Goal: Task Accomplishment & Management: Use online tool/utility

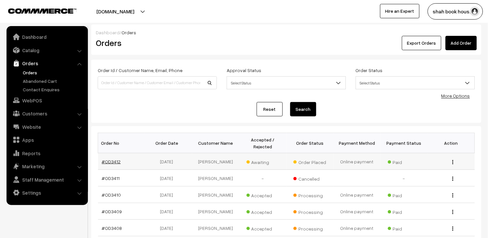
click at [114, 160] on link "#OD3412" at bounding box center [111, 162] width 19 height 6
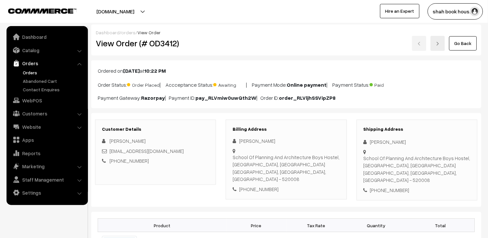
click at [170, 149] on div "arsanjeevan@gmail.com" at bounding box center [155, 150] width 107 height 7
copy div "arsanjeevan@gmail.com"
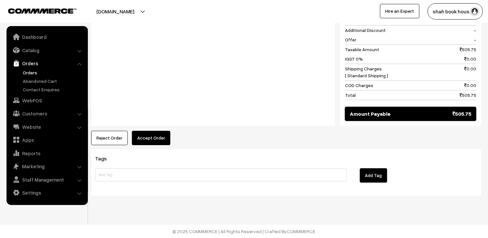
scroll to position [318, 0]
click at [159, 134] on button "Accept Order" at bounding box center [151, 138] width 38 height 14
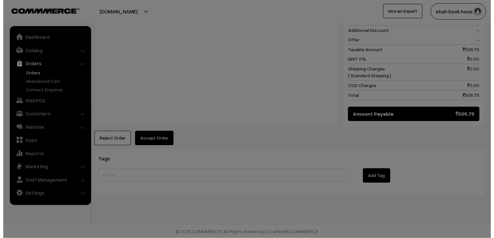
scroll to position [319, 0]
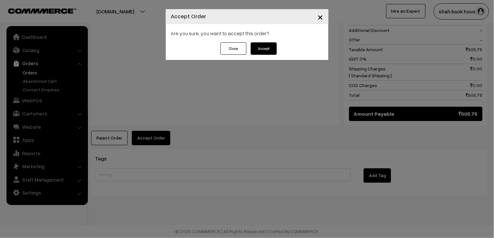
click at [272, 50] on button "Accept" at bounding box center [264, 48] width 26 height 12
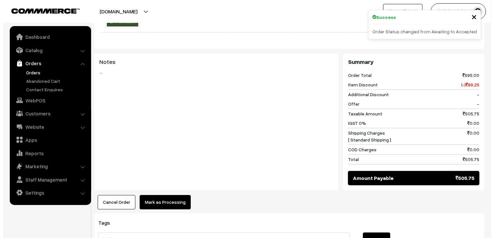
scroll to position [253, 0]
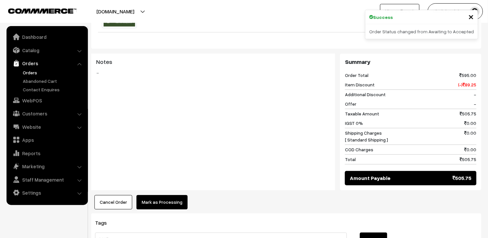
click at [171, 201] on button "Mark as Processing" at bounding box center [162, 202] width 51 height 14
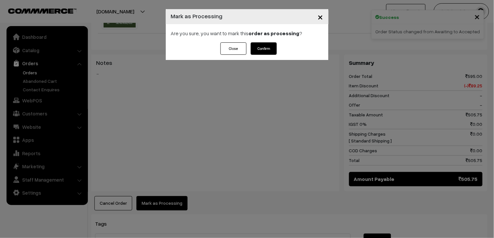
click at [265, 52] on button "Confirm" at bounding box center [264, 48] width 26 height 12
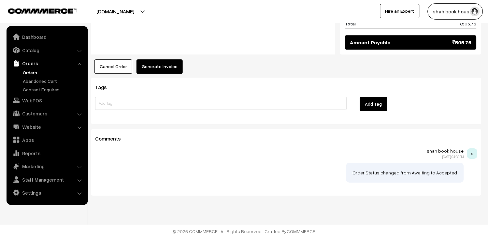
click at [158, 73] on button "Generate Invoice" at bounding box center [160, 66] width 46 height 14
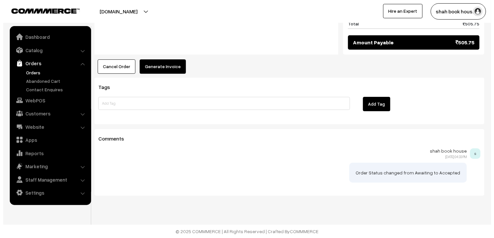
scroll to position [390, 0]
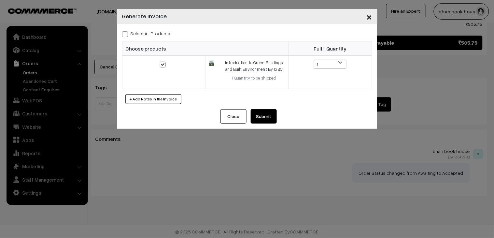
click at [272, 117] on button "Submit" at bounding box center [264, 116] width 26 height 14
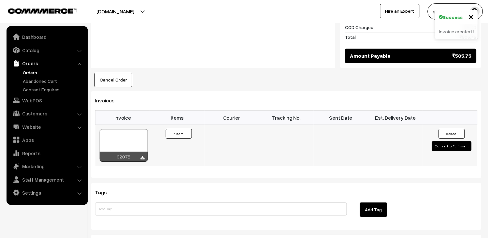
scroll to position [377, 0]
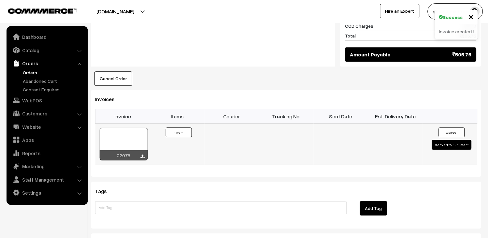
click at [144, 137] on div at bounding box center [124, 144] width 48 height 33
click at [23, 72] on link "Orders" at bounding box center [53, 72] width 65 height 7
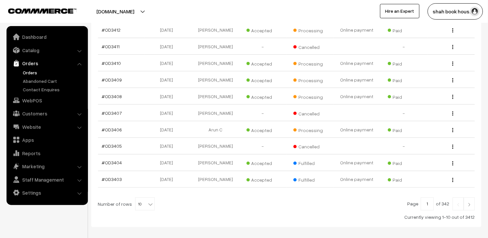
scroll to position [145, 0]
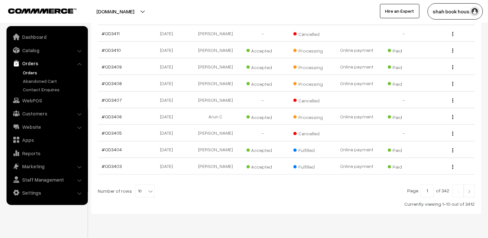
click at [23, 73] on link "Orders" at bounding box center [53, 72] width 65 height 7
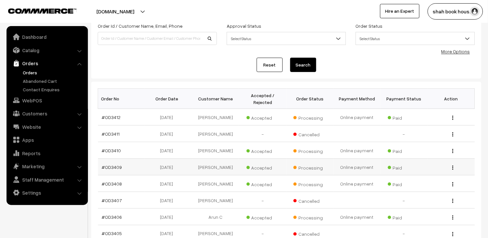
scroll to position [145, 0]
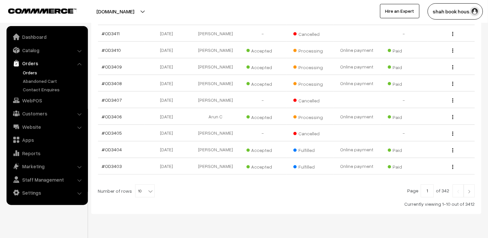
click at [149, 193] on span at bounding box center [151, 189] width 7 height 8
select select "50"
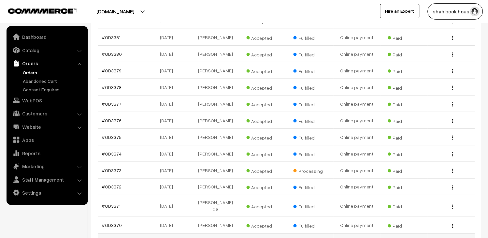
scroll to position [644, 0]
drag, startPoint x: 130, startPoint y: 194, endPoint x: 106, endPoint y: 193, distance: 23.8
click at [106, 179] on td "#OD3373" at bounding box center [121, 171] width 47 height 17
copy link "OD3373"
click at [111, 174] on link "#OD3373" at bounding box center [112, 171] width 20 height 6
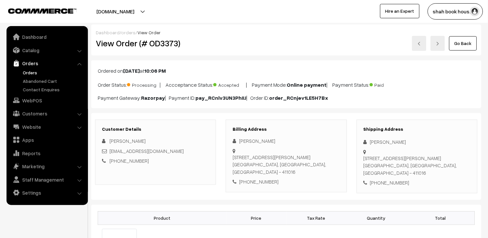
click at [466, 46] on link "Go Back" at bounding box center [463, 43] width 28 height 14
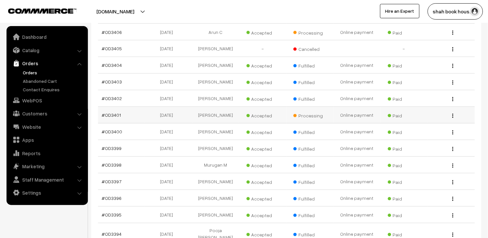
scroll to position [217, 0]
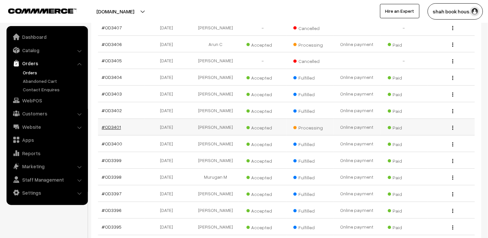
drag, startPoint x: 127, startPoint y: 143, endPoint x: 106, endPoint y: 141, distance: 21.0
click at [106, 136] on td "#OD3401" at bounding box center [121, 127] width 47 height 17
copy link "OD3401"
click at [111, 130] on link "#OD3401" at bounding box center [111, 127] width 19 height 6
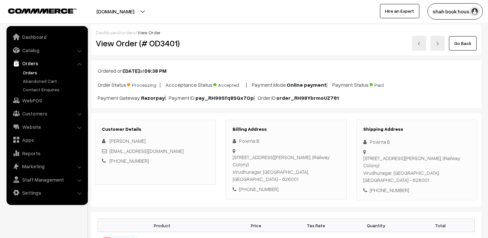
click at [465, 41] on link "Go Back" at bounding box center [463, 43] width 28 height 14
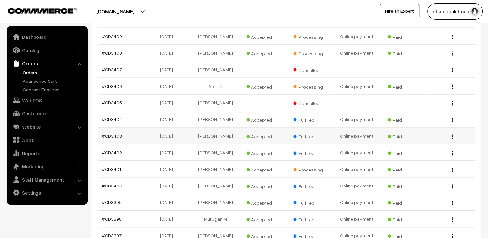
scroll to position [145, 0]
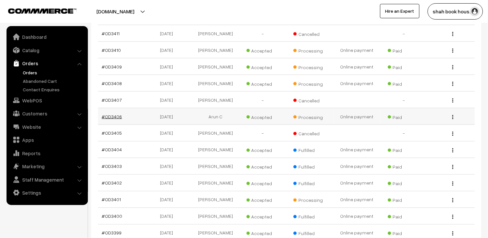
drag, startPoint x: 132, startPoint y: 122, endPoint x: 106, endPoint y: 122, distance: 26.7
click at [106, 122] on td "#OD3406" at bounding box center [121, 116] width 47 height 17
copy link "OD3406"
click at [116, 119] on link "#OD3406" at bounding box center [112, 117] width 20 height 6
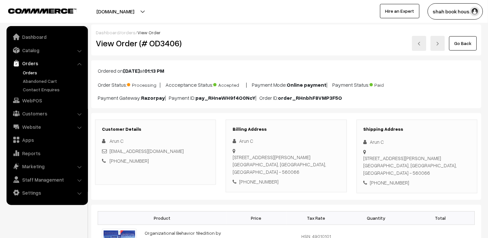
click at [478, 45] on div "Go Back" at bounding box center [351, 43] width 261 height 15
click at [465, 44] on link "Go Back" at bounding box center [463, 43] width 28 height 14
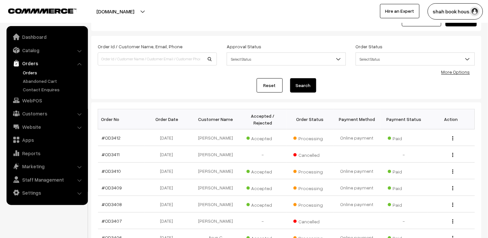
scroll to position [72, 0]
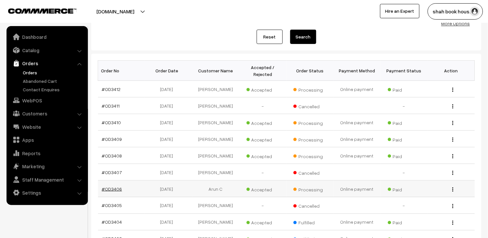
click at [117, 192] on link "#OD3406" at bounding box center [112, 189] width 20 height 6
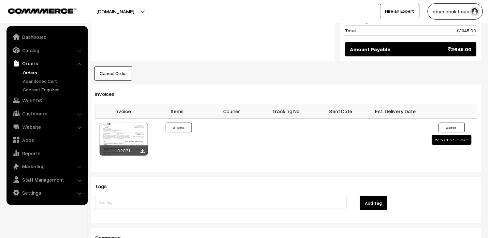
scroll to position [434, 0]
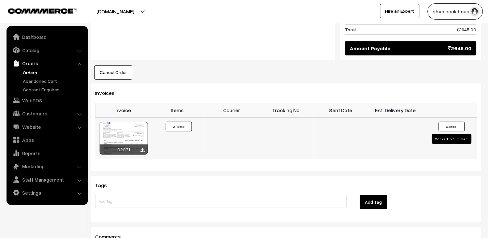
click at [463, 138] on button "Convert to Fulfilment" at bounding box center [452, 139] width 40 height 10
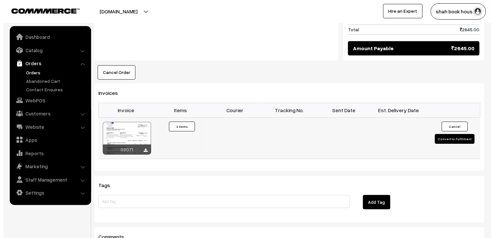
scroll to position [436, 0]
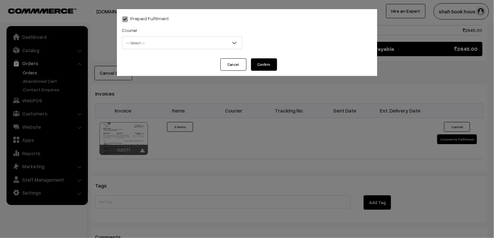
click at [158, 39] on span "-- Select --" at bounding box center [183, 42] width 120 height 11
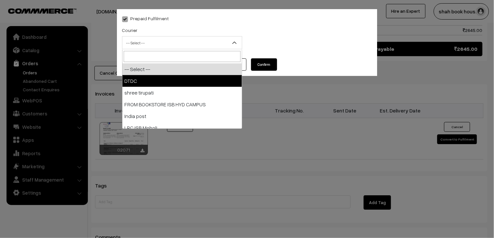
select select "1"
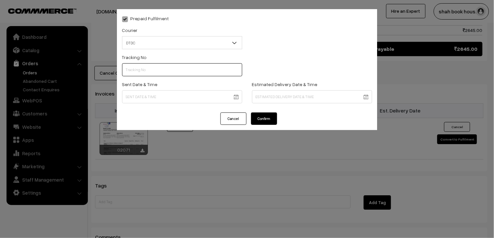
click at [163, 73] on input "text" at bounding box center [182, 69] width 120 height 13
paste input "H84036739"
type input "H84036739"
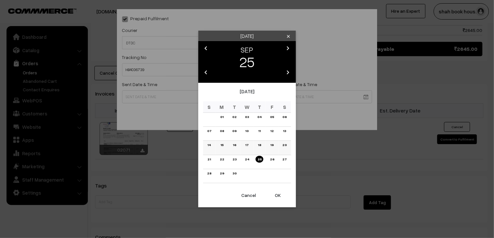
click at [270, 145] on link "19" at bounding box center [272, 144] width 7 height 7
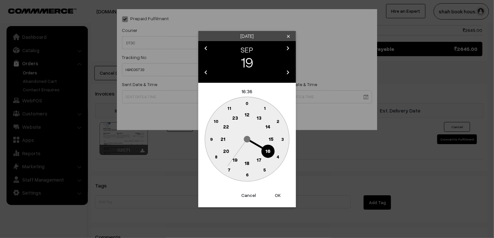
click at [245, 160] on circle at bounding box center [246, 163] width 13 height 13
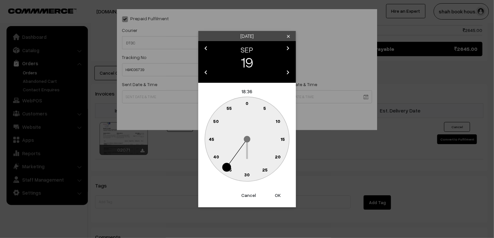
click at [265, 168] on text "25" at bounding box center [265, 170] width 6 height 6
type input "19-09-2025 18:25"
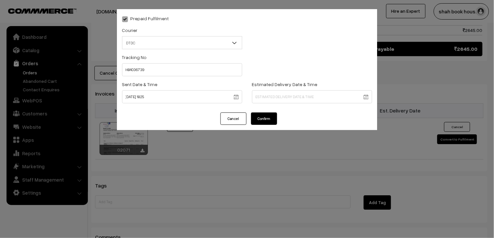
click at [269, 118] on button "Confirm" at bounding box center [264, 118] width 26 height 12
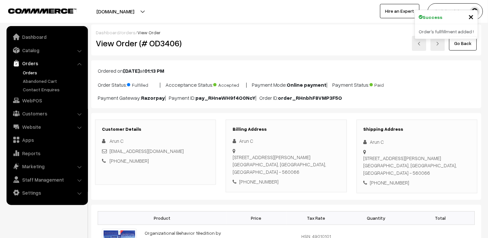
click at [36, 69] on link "Orders" at bounding box center [53, 72] width 65 height 7
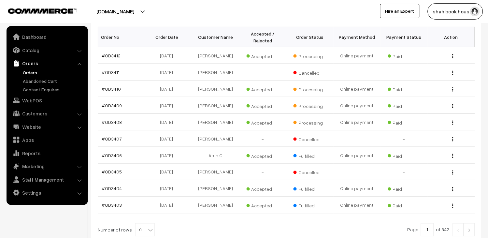
scroll to position [109, 0]
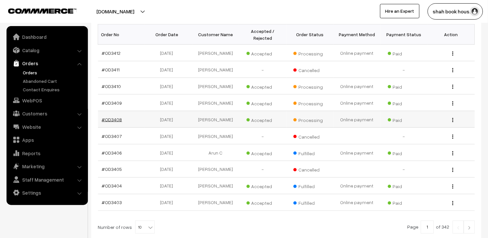
click at [109, 122] on link "#OD3408" at bounding box center [112, 120] width 20 height 6
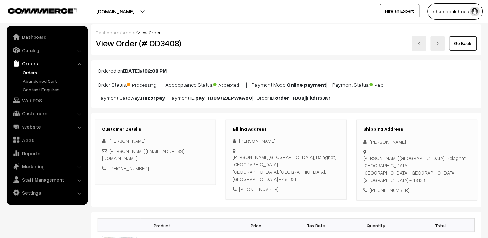
click at [168, 43] on h2 "View Order (# OD3408)" at bounding box center [156, 43] width 121 height 10
copy h2 "OD3408"
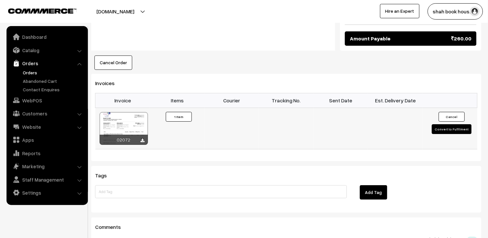
click at [442, 124] on button "Convert to Fulfilment" at bounding box center [452, 129] width 40 height 10
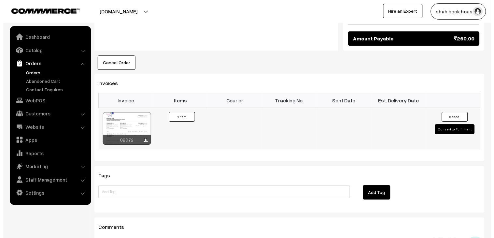
scroll to position [399, 0]
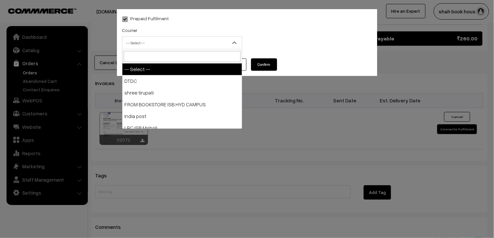
click at [180, 46] on span "-- Select --" at bounding box center [183, 42] width 120 height 11
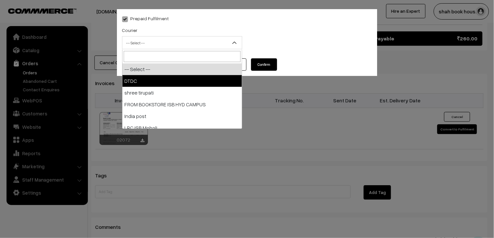
select select "1"
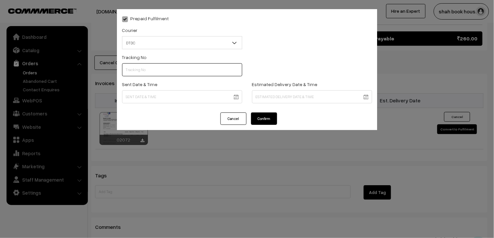
click at [153, 67] on input "text" at bounding box center [182, 69] width 120 height 13
paste input "H84036741"
type input "H84036741"
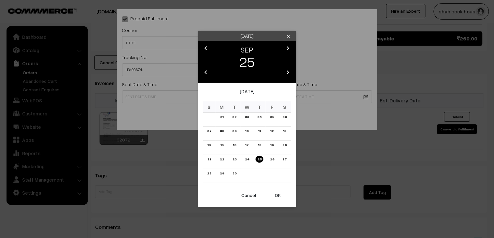
click at [272, 142] on link "19" at bounding box center [272, 144] width 7 height 7
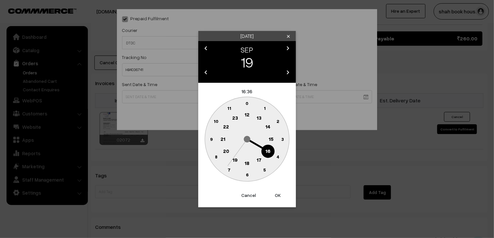
click at [246, 162] on text "18" at bounding box center [247, 163] width 5 height 6
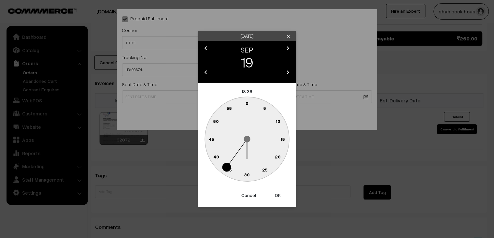
click at [263, 168] on text "25" at bounding box center [265, 170] width 6 height 6
type input "19-09-2025 18:25"
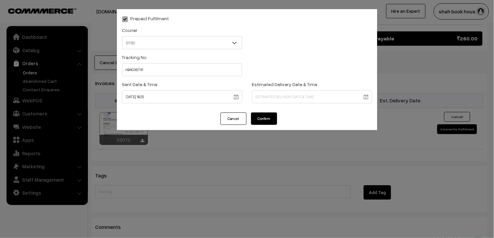
click at [262, 111] on div "Prepaid Fulfilment Courier -- Select -- DTDC shree tirupati FROM BOOKSTORE ISB …" at bounding box center [247, 60] width 261 height 103
click at [266, 119] on button "Confirm" at bounding box center [264, 118] width 26 height 12
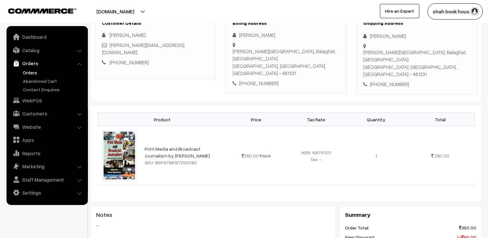
scroll to position [109, 0]
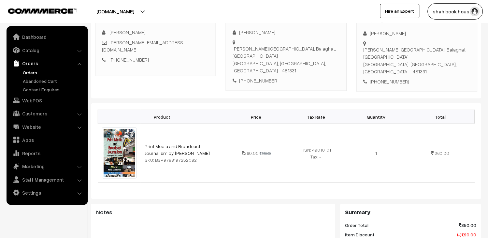
click at [27, 73] on link "Orders" at bounding box center [53, 72] width 65 height 7
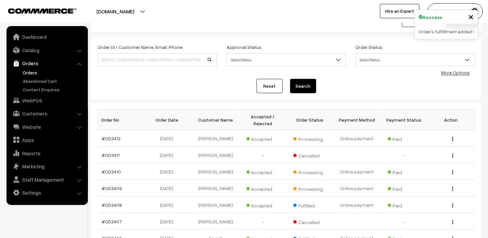
scroll to position [36, 0]
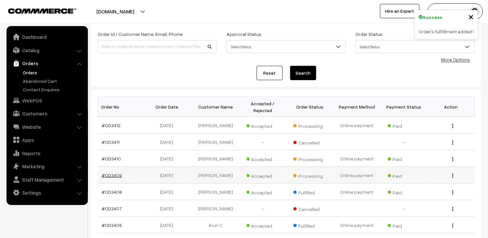
click at [114, 177] on link "#OD3409" at bounding box center [112, 175] width 20 height 6
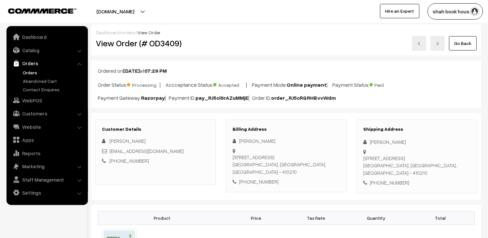
click at [166, 47] on h2 "View Order (# OD3409)" at bounding box center [156, 43] width 121 height 10
copy h2 "OD3409"
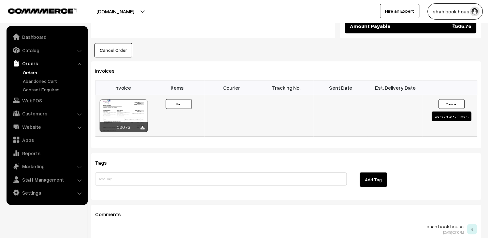
click at [460, 116] on button "Convert to Fulfilment" at bounding box center [452, 116] width 40 height 10
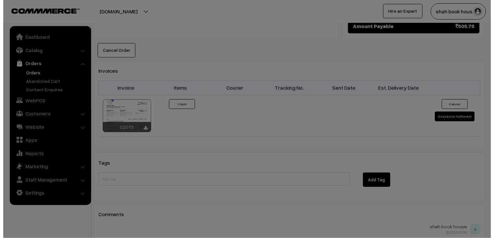
scroll to position [392, 0]
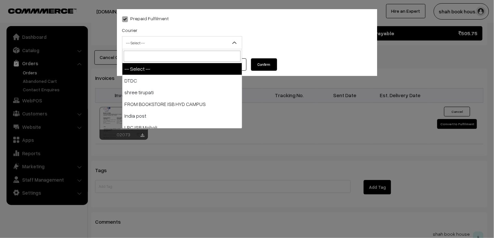
click at [171, 44] on span "-- Select --" at bounding box center [183, 42] width 120 height 11
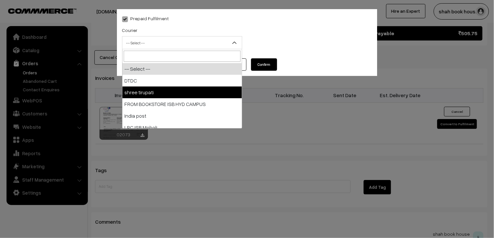
select select "2"
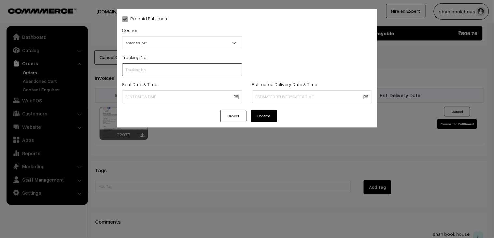
click at [151, 69] on input "text" at bounding box center [182, 69] width 120 height 13
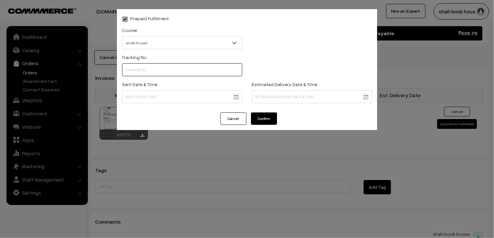
paste input "352900096742"
type input "352900096742"
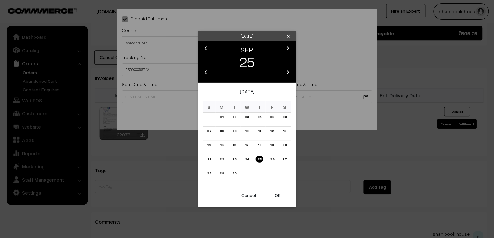
click at [273, 143] on link "19" at bounding box center [272, 144] width 7 height 7
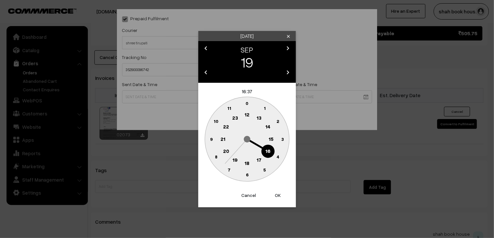
click at [245, 162] on text "18" at bounding box center [247, 163] width 5 height 6
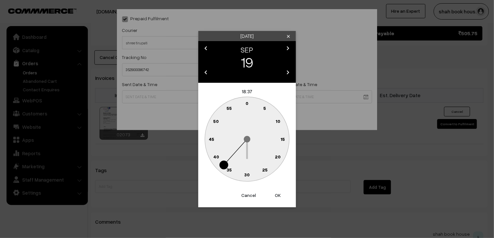
click at [268, 165] on circle at bounding box center [264, 169] width 13 height 13
type input "19-09-2025 18:25"
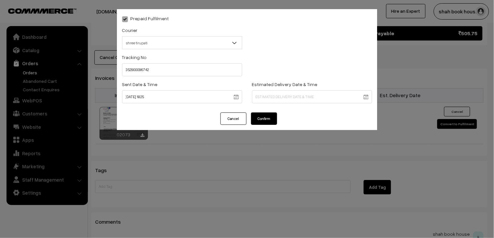
click at [272, 115] on button "Confirm" at bounding box center [264, 118] width 26 height 12
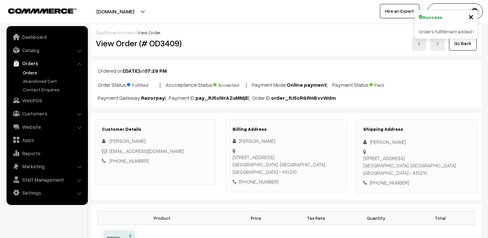
click at [31, 70] on link "Orders" at bounding box center [53, 72] width 65 height 7
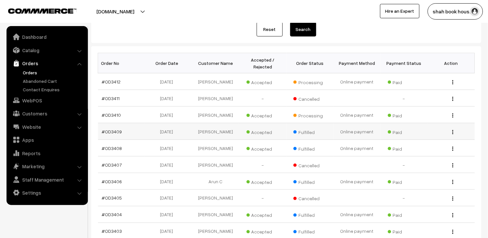
scroll to position [71, 0]
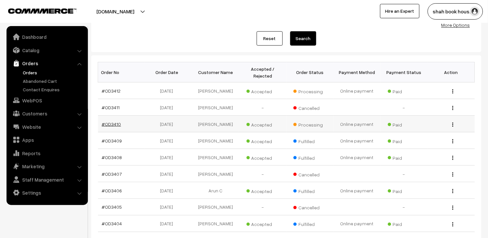
click at [111, 124] on link "#OD3410" at bounding box center [111, 124] width 19 height 6
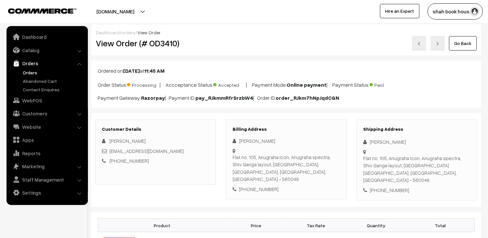
click at [170, 46] on h2 "View Order (# OD3410)" at bounding box center [156, 43] width 121 height 10
copy h2 "OD3410"
click at [27, 70] on link "Orders" at bounding box center [53, 72] width 65 height 7
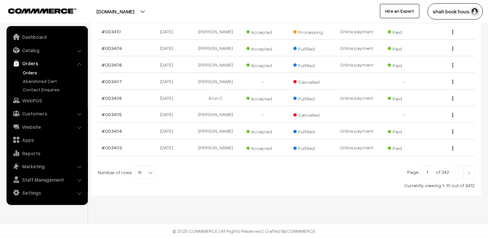
scroll to position [180, 0]
click at [141, 173] on span "10" at bounding box center [145, 172] width 19 height 13
select select "70"
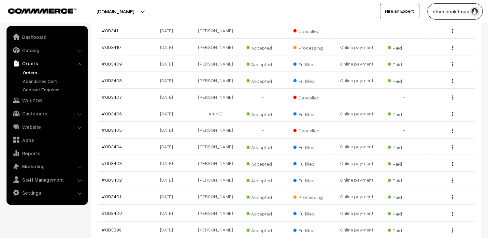
scroll to position [217, 0]
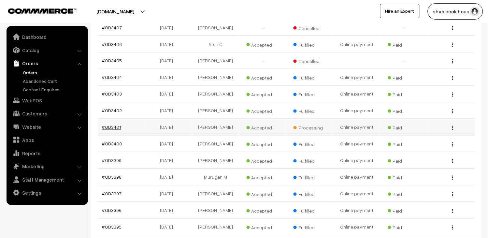
click at [115, 130] on link "#OD3401" at bounding box center [111, 127] width 19 height 6
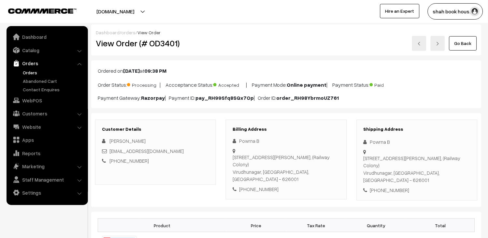
click at [31, 73] on link "Orders" at bounding box center [53, 72] width 65 height 7
